Goal: Task Accomplishment & Management: Manage account settings

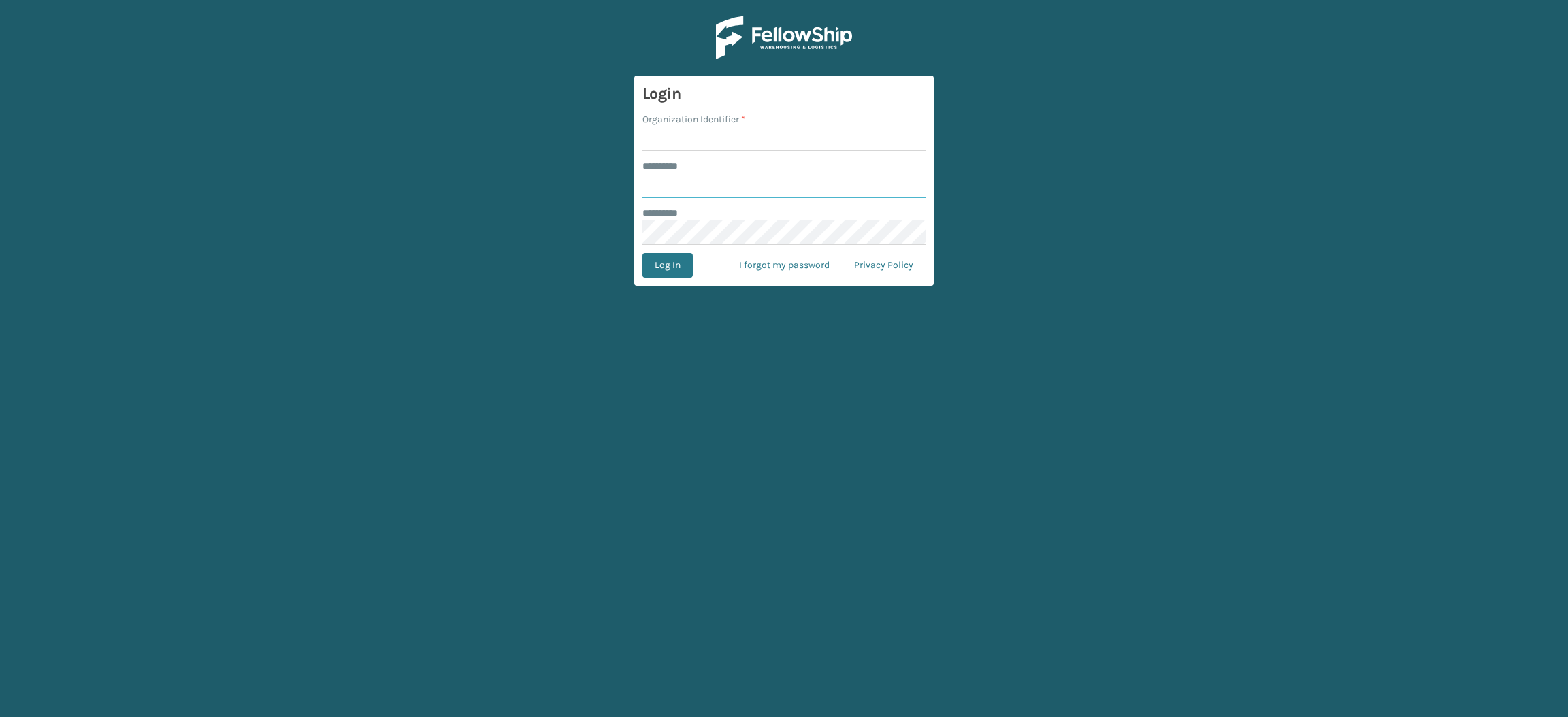
type input "**********"
drag, startPoint x: 699, startPoint y: 136, endPoint x: 732, endPoint y: 157, distance: 39.1
click at [699, 136] on input "Organization Identifier *" at bounding box center [784, 139] width 283 height 24
type input "SuperAdminOrganization"
click at [672, 267] on button "Log In" at bounding box center [667, 265] width 50 height 24
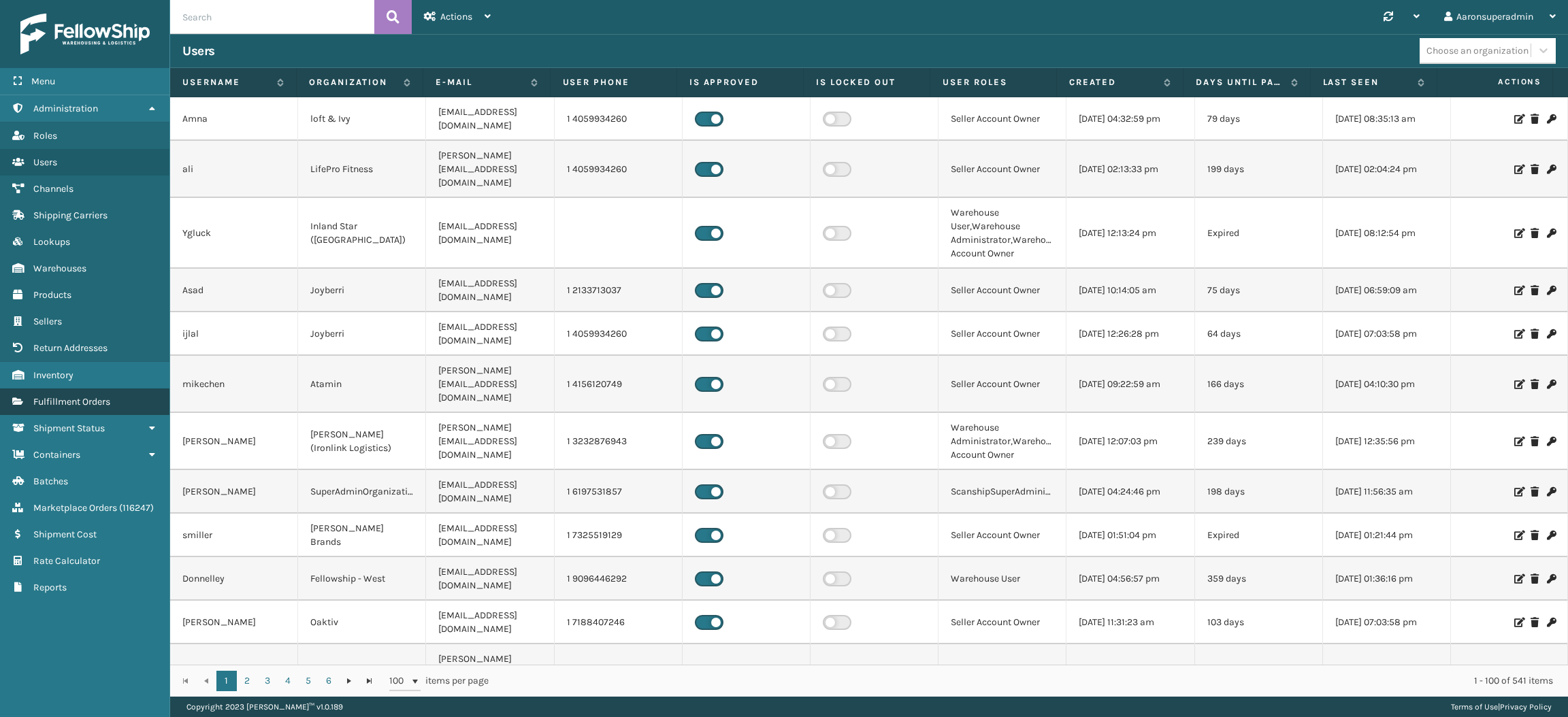
click at [84, 398] on span "Fulfillment Orders" at bounding box center [72, 402] width 77 height 12
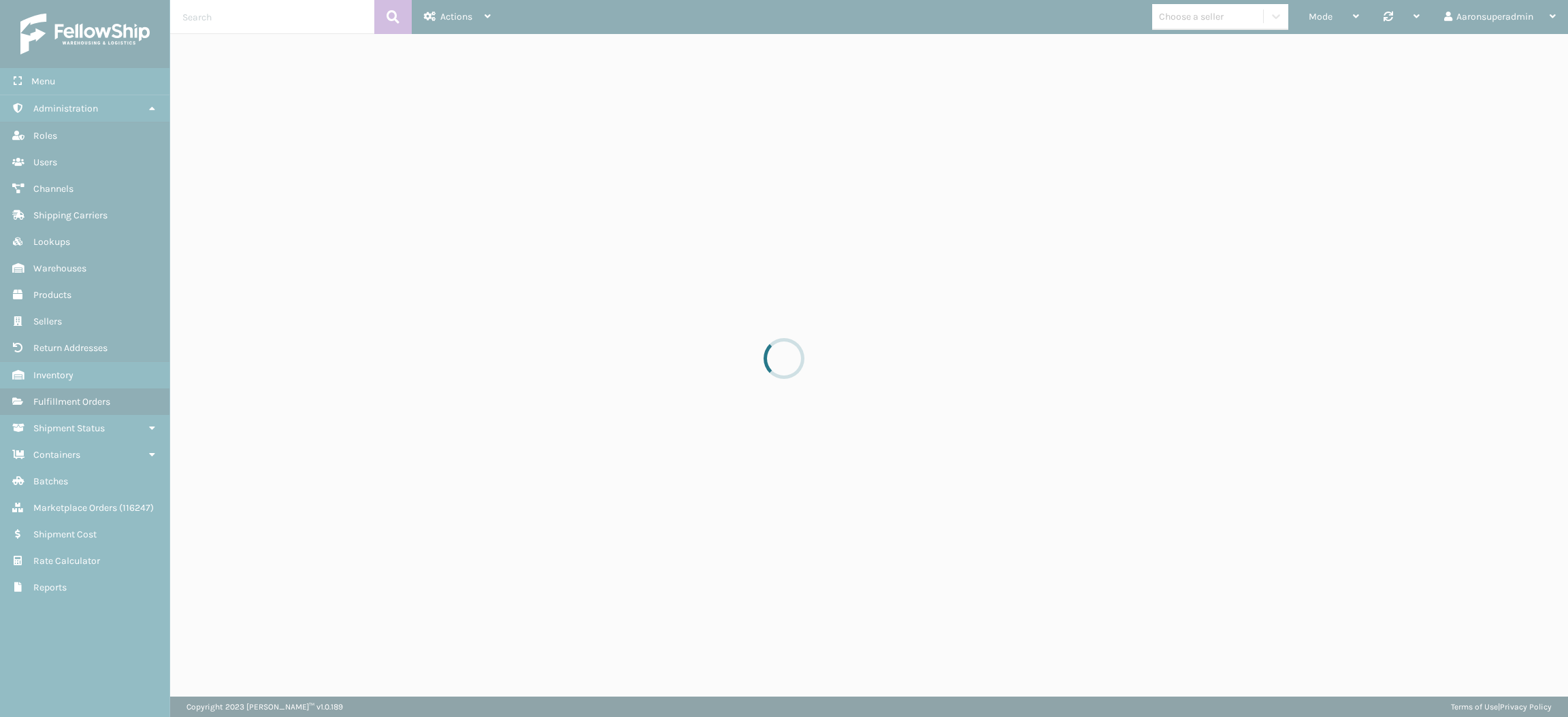
click at [234, 54] on div at bounding box center [784, 358] width 1568 height 717
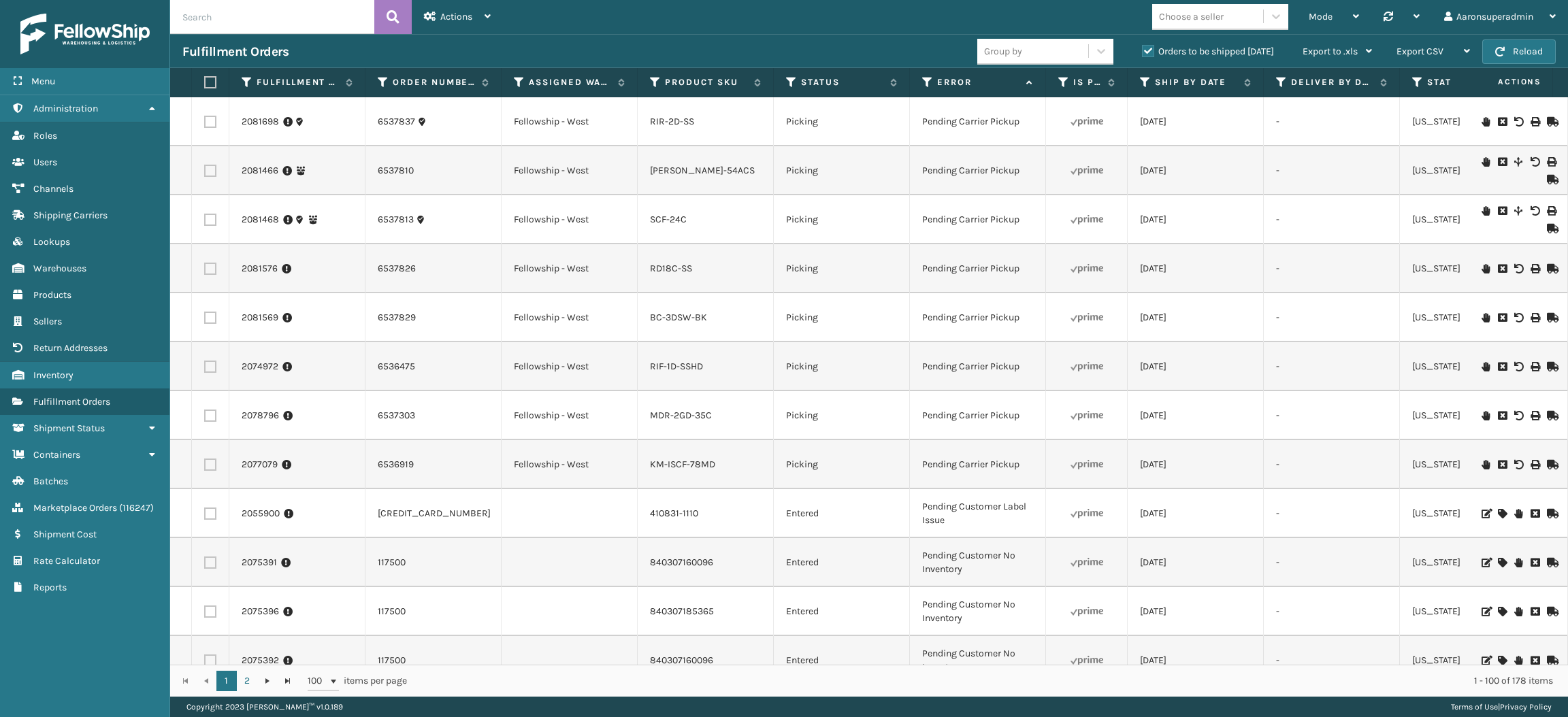
click at [309, 8] on input "text" at bounding box center [272, 17] width 204 height 34
paste input "2082202"
type input "2082202"
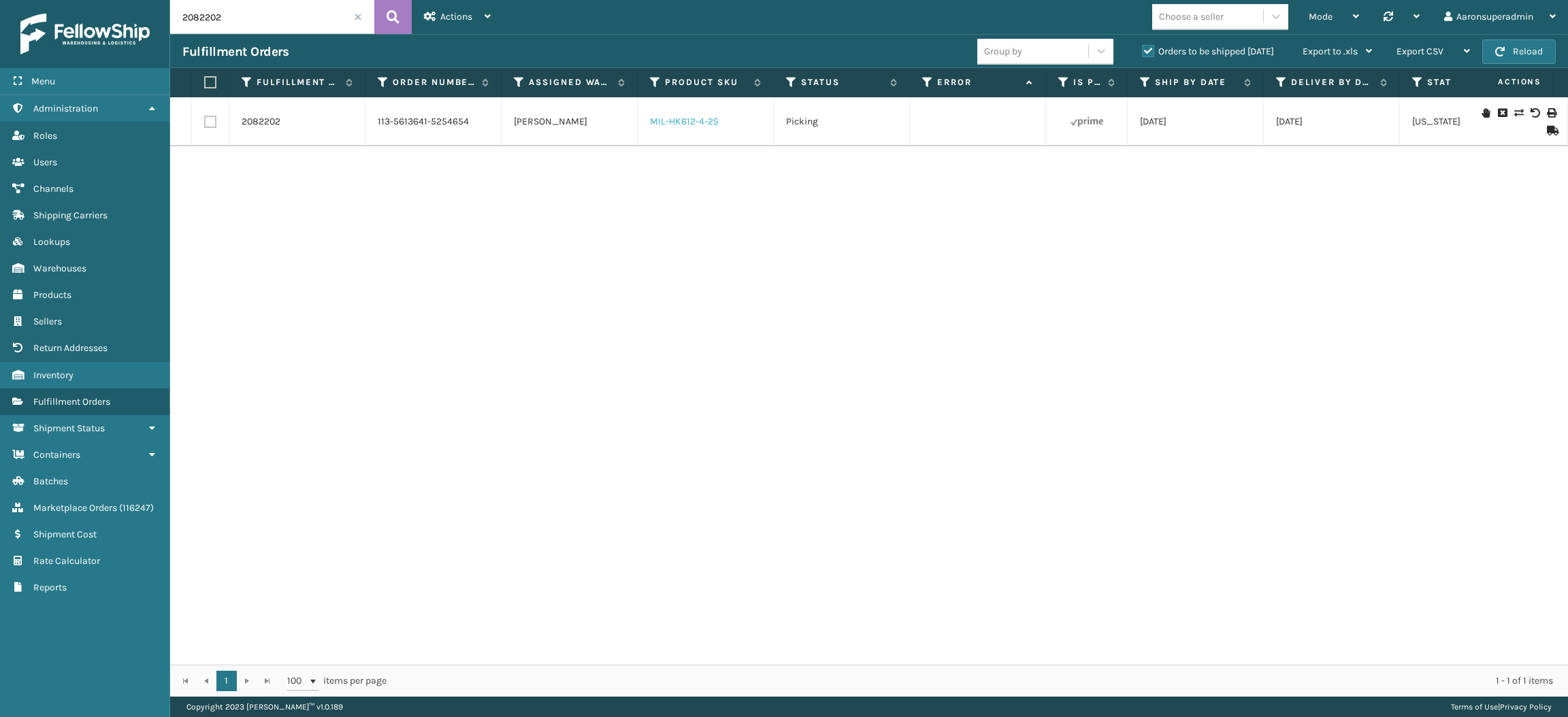
click at [683, 120] on link "MIL-HK612-4-25" at bounding box center [684, 121] width 69 height 12
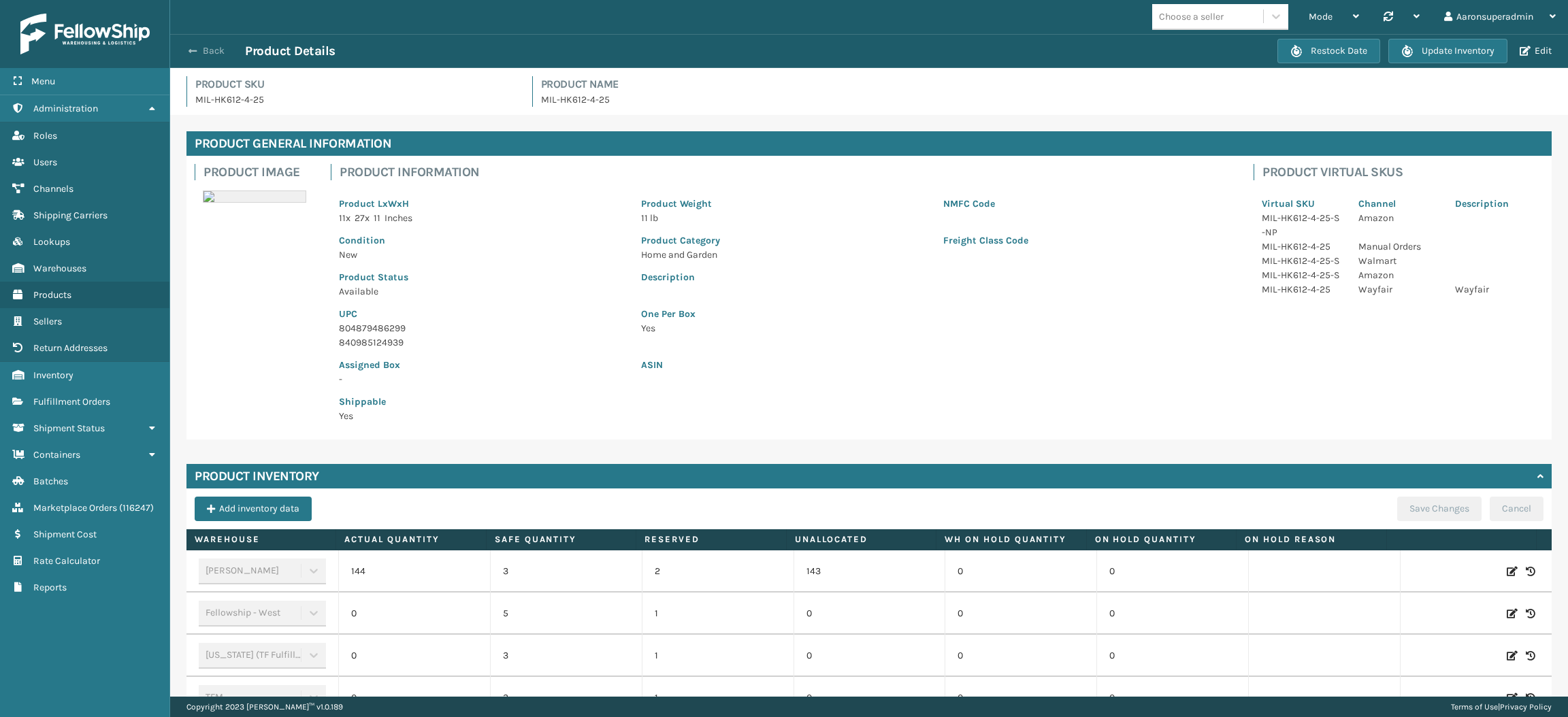
click at [213, 47] on button "Back" at bounding box center [214, 51] width 63 height 13
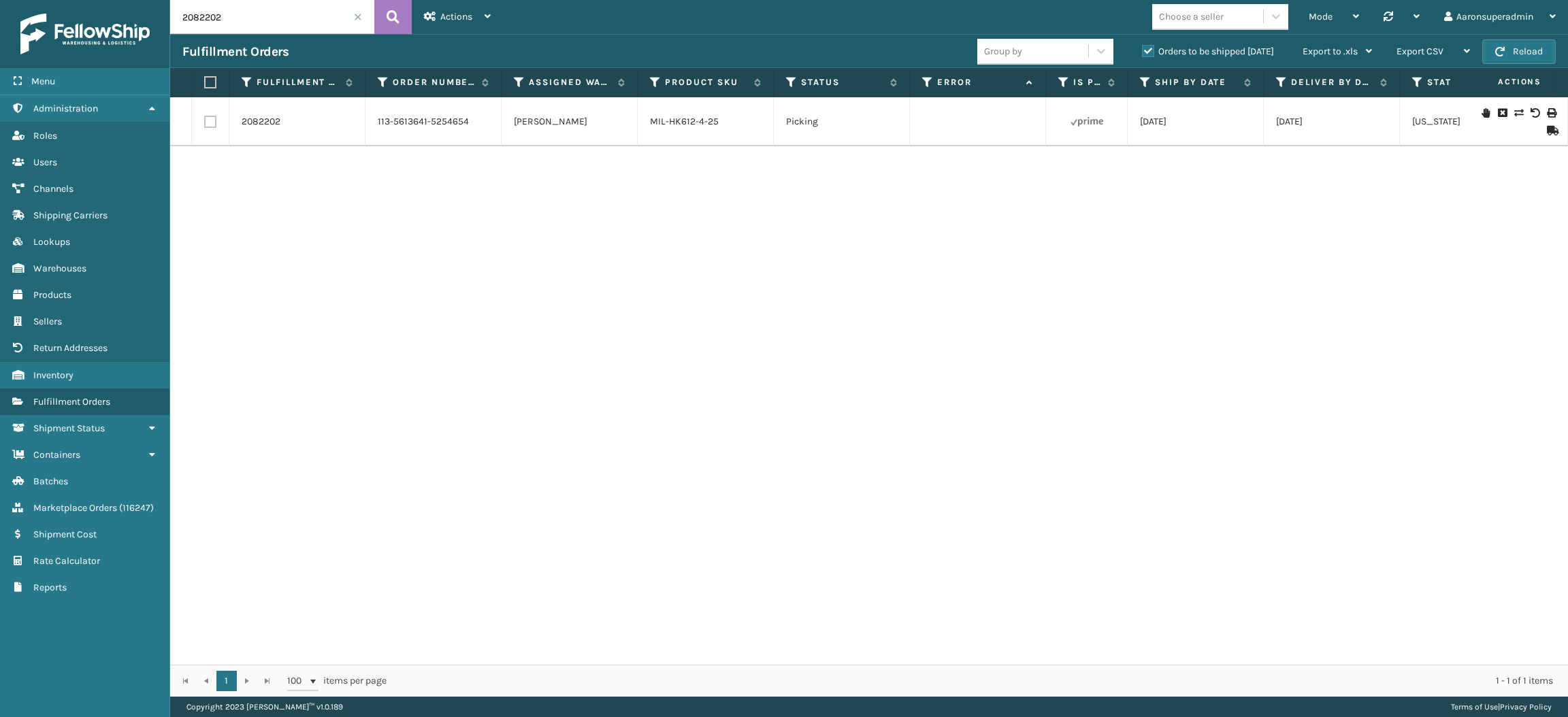
click at [301, 17] on input "2082202" at bounding box center [272, 17] width 204 height 34
paste input "77297"
type input "2077297"
click at [685, 121] on link "MIL-TRI-6-Q" at bounding box center [675, 121] width 51 height 12
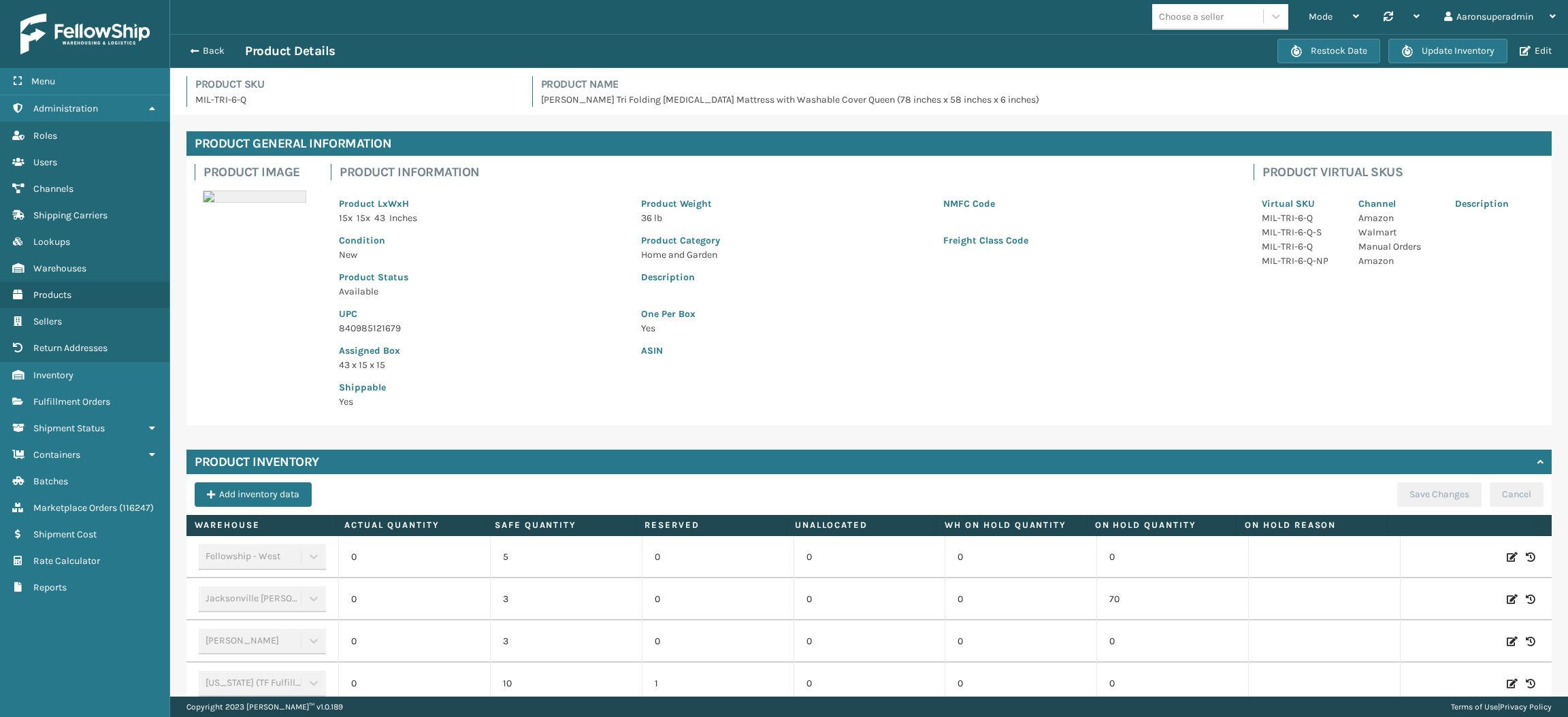
scroll to position [200, 0]
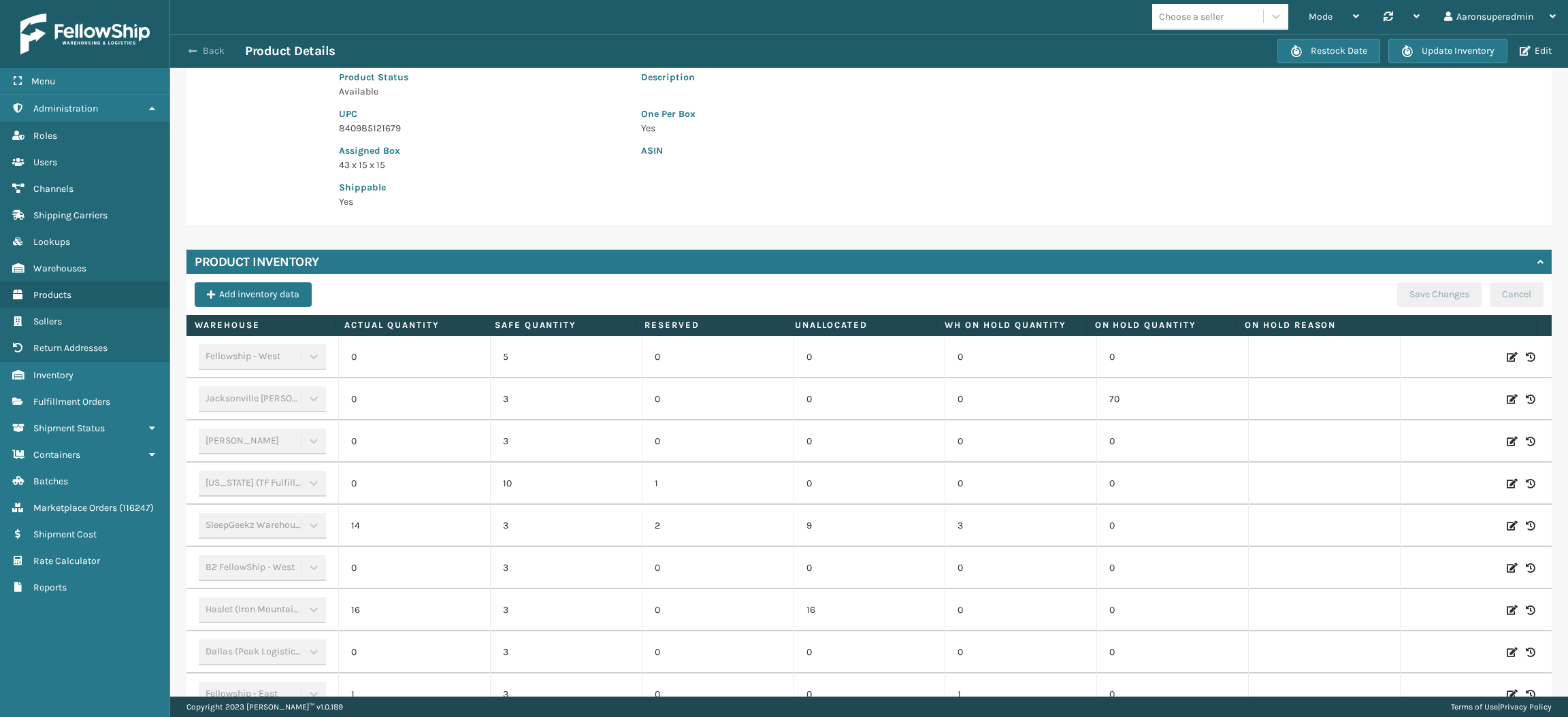
click at [212, 52] on button "Back" at bounding box center [214, 51] width 63 height 13
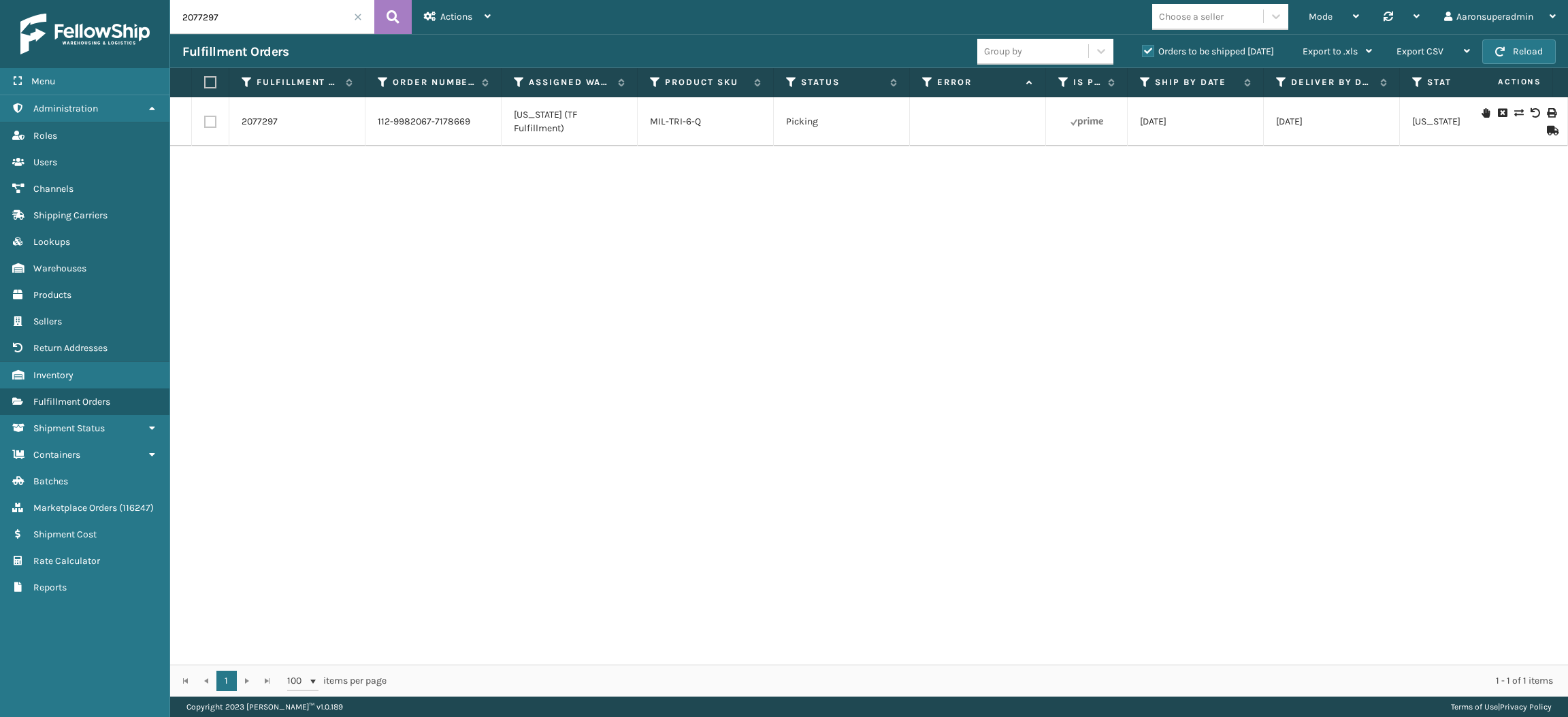
click at [1514, 113] on icon at bounding box center [1519, 113] width 8 height 10
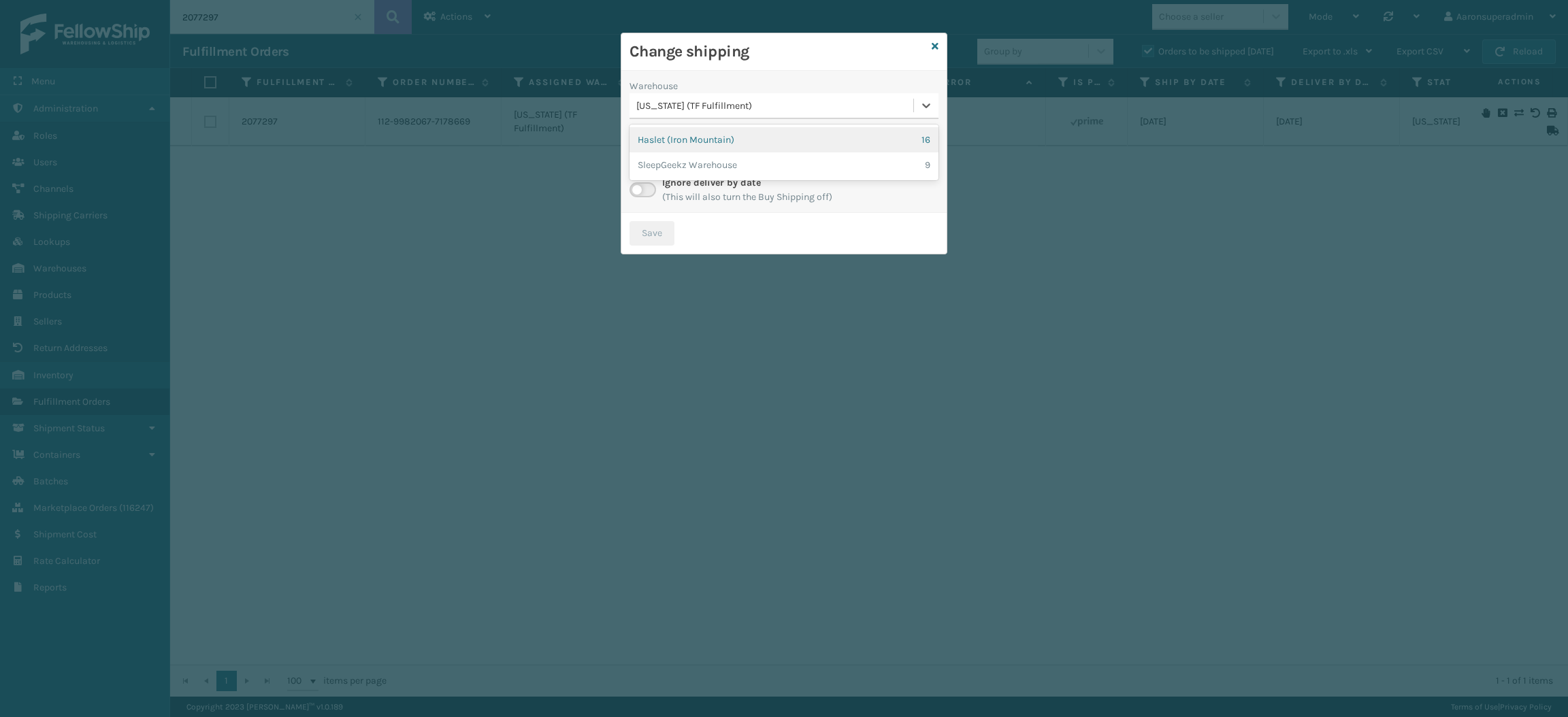
click at [663, 95] on div "[US_STATE] (TF Fulfillment)" at bounding box center [771, 106] width 284 height 22
click at [669, 139] on div "Haslet (Iron Mountain) 16" at bounding box center [784, 140] width 309 height 25
click at [681, 161] on div "Select..." at bounding box center [771, 154] width 284 height 22
click at [677, 154] on div "Select..." at bounding box center [771, 154] width 284 height 22
click at [637, 187] on label at bounding box center [643, 189] width 26 height 15
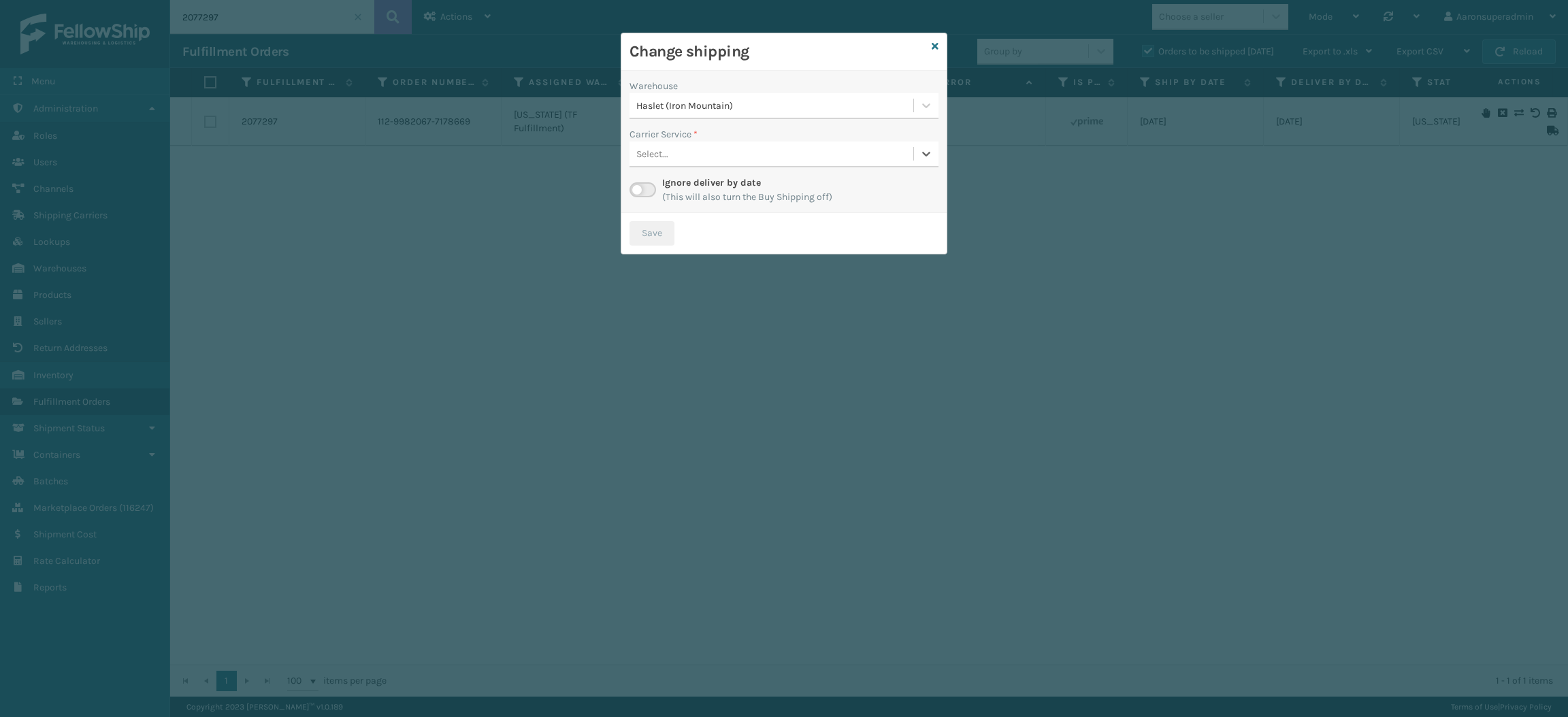
click at [637, 187] on input "checkbox" at bounding box center [634, 187] width 9 height 9
click at [745, 152] on div "Select..." at bounding box center [771, 154] width 284 height 22
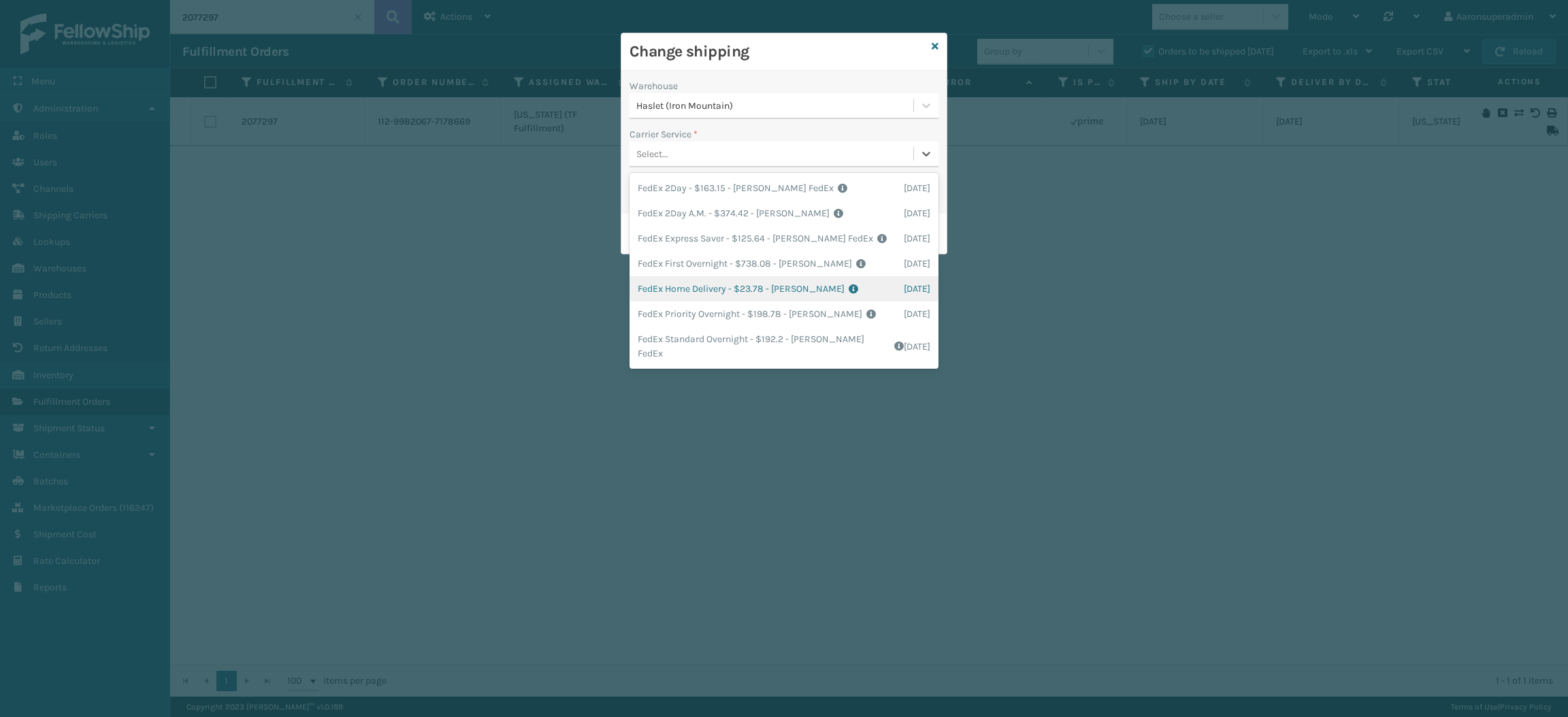
click at [707, 283] on div "FedEx Home Delivery - $23.78 - [PERSON_NAME] FedEx Shipping Cost $20.86 Surplus…" at bounding box center [784, 289] width 309 height 25
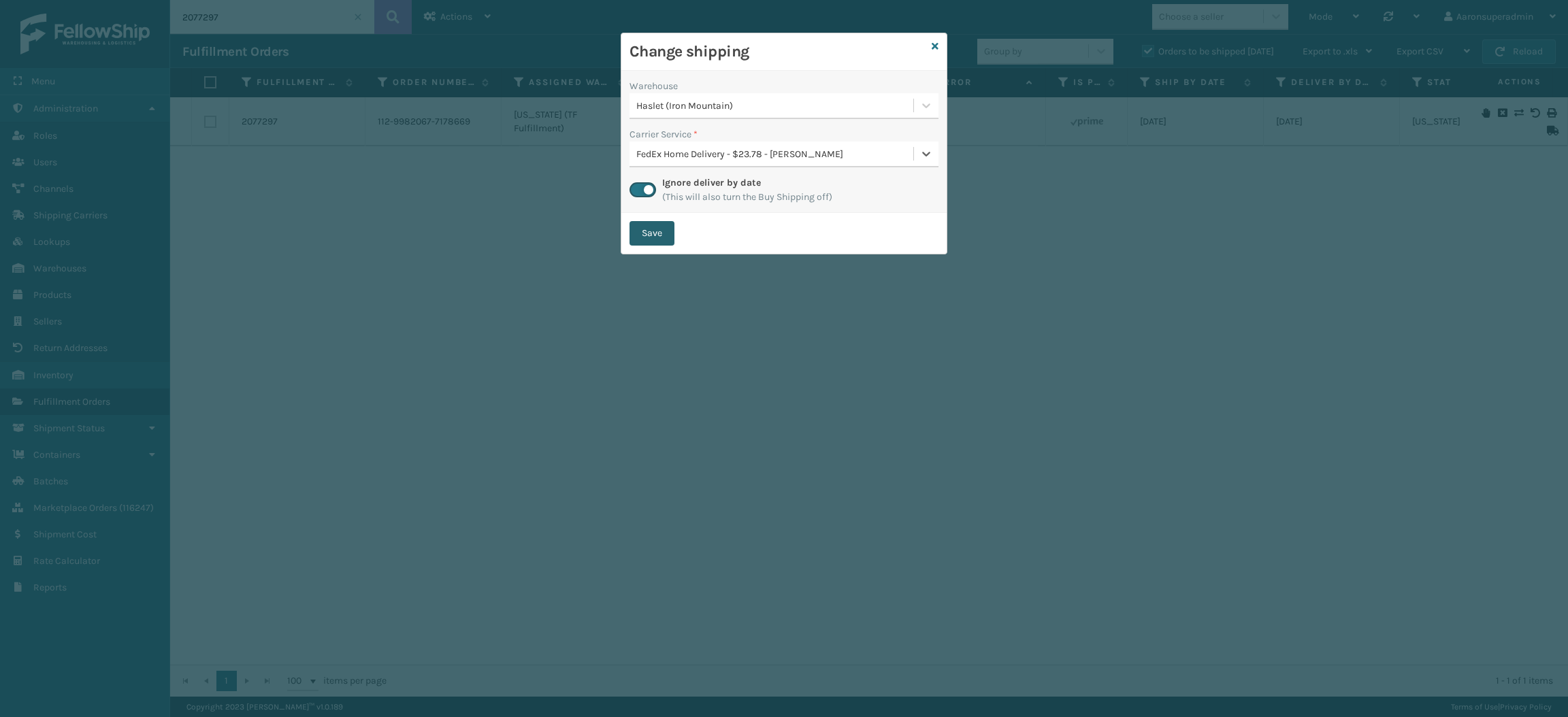
click at [651, 232] on button "Save" at bounding box center [652, 233] width 45 height 24
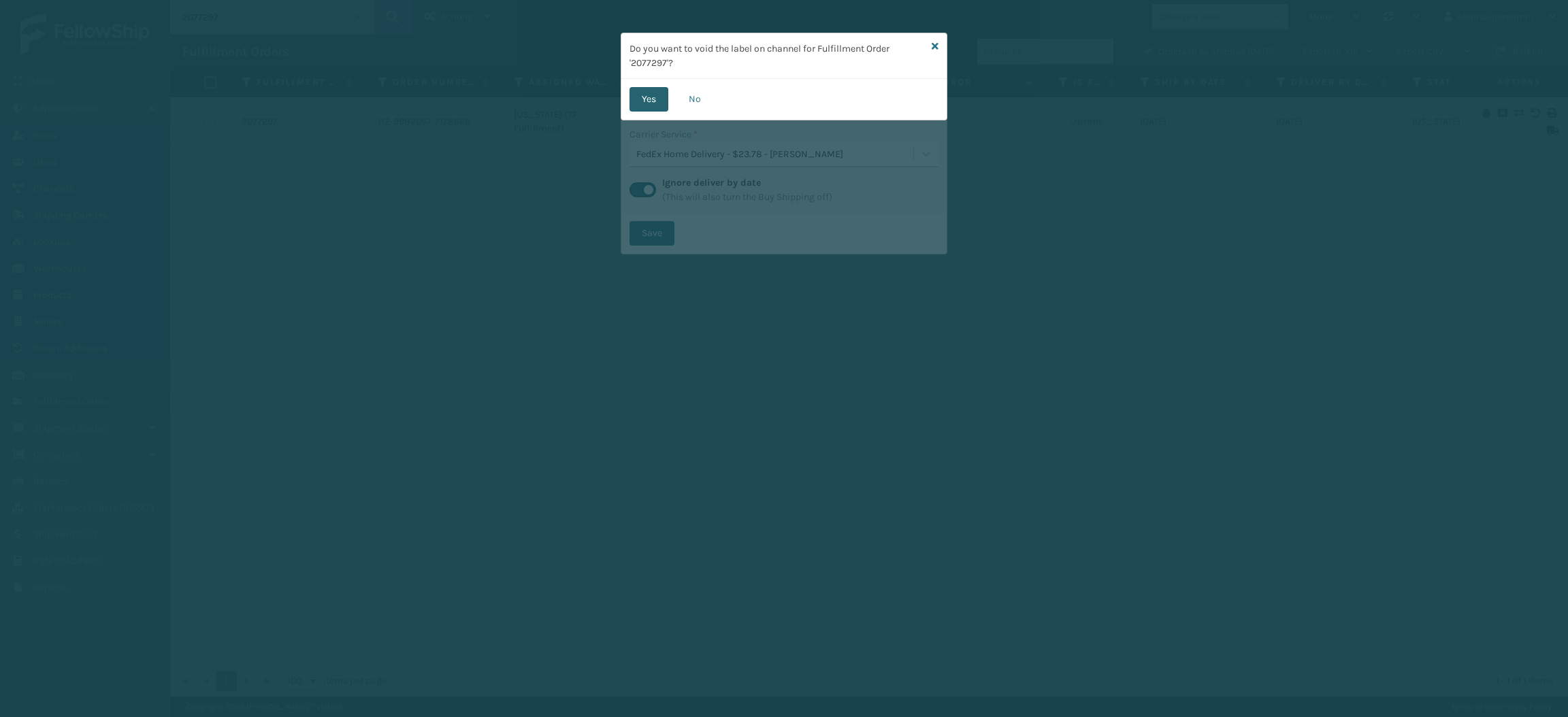
click at [634, 98] on button "Yes" at bounding box center [649, 99] width 39 height 24
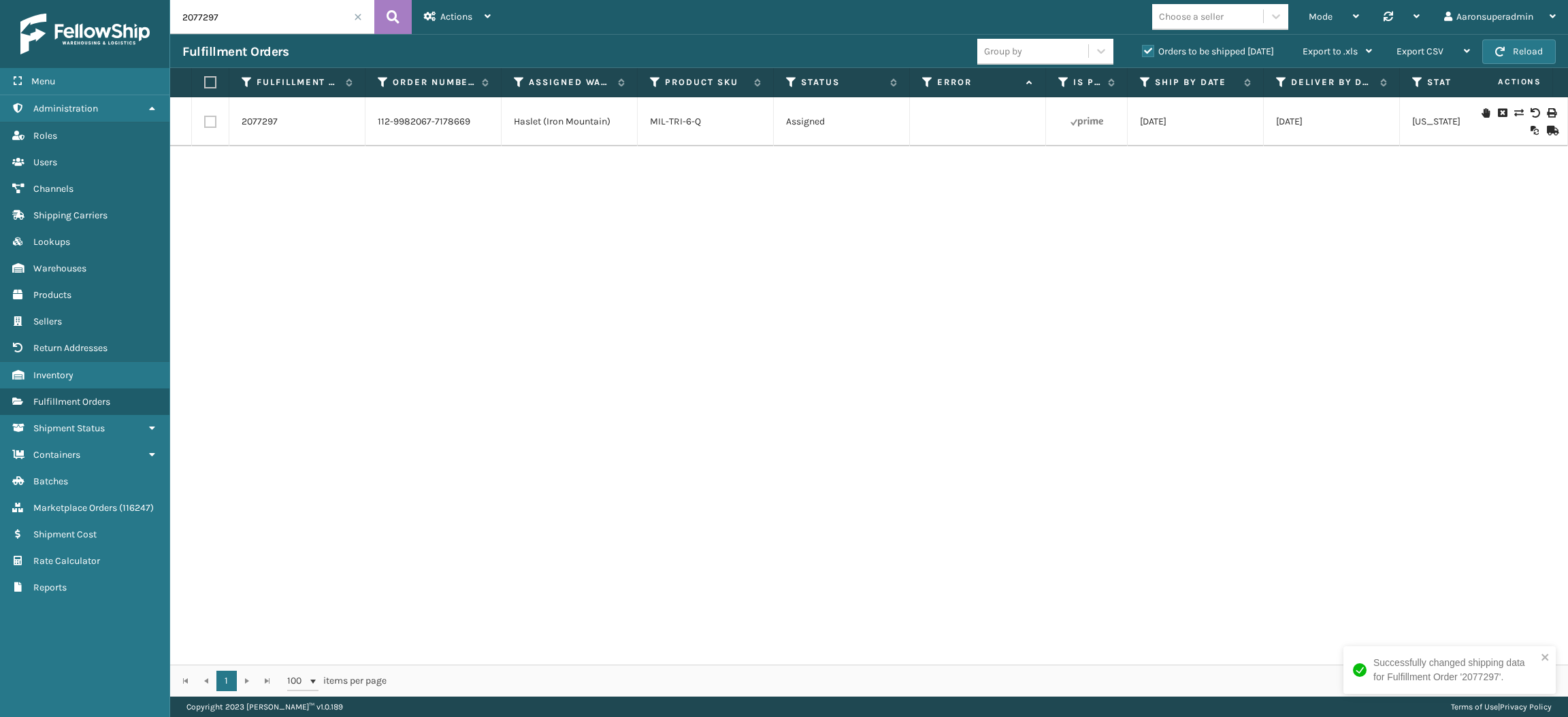
click at [254, 20] on input "2077297" at bounding box center [272, 17] width 204 height 34
